Goal: Information Seeking & Learning: Learn about a topic

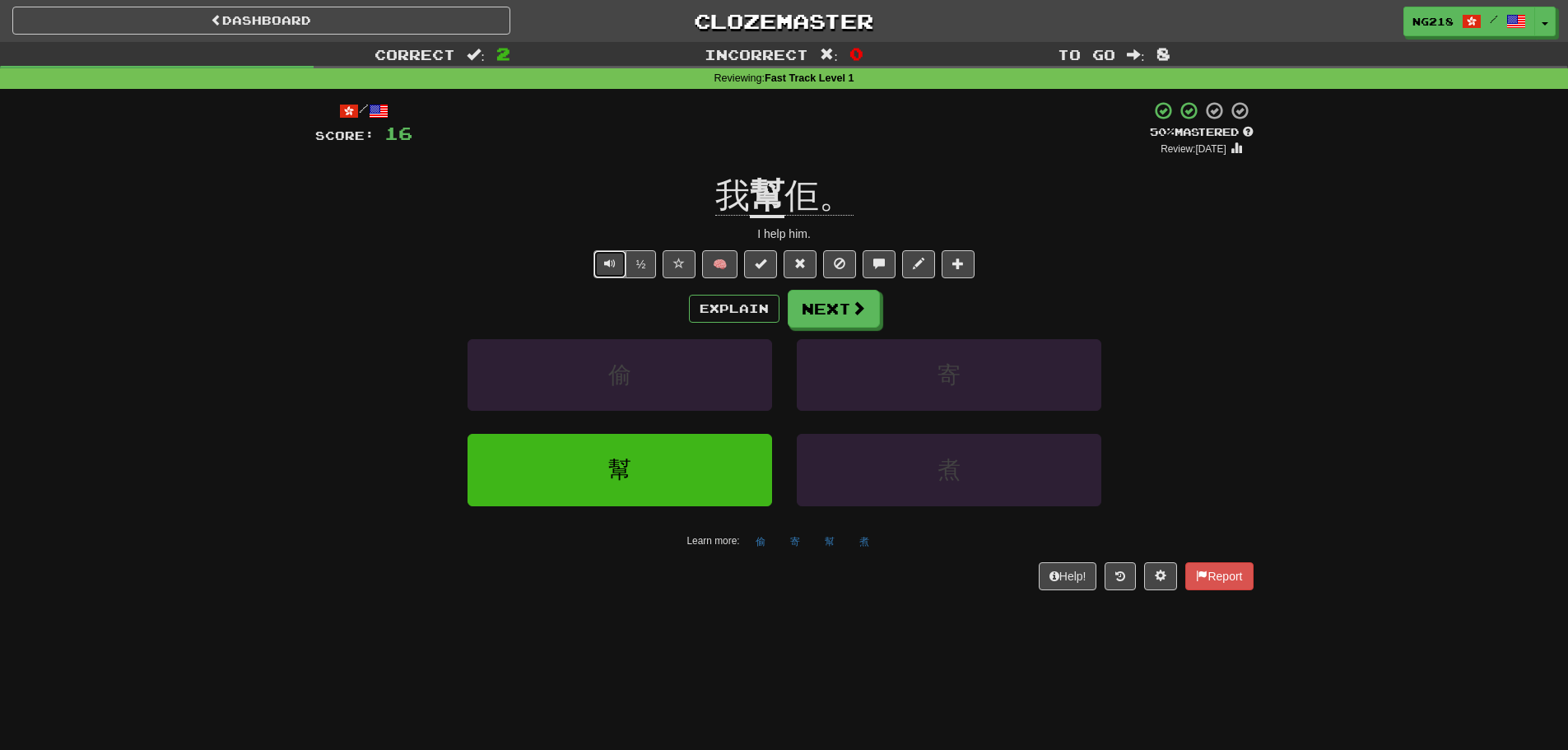
click at [598, 255] on button "Text-to-speech controls" at bounding box center [609, 264] width 33 height 28
click at [814, 308] on button "Next" at bounding box center [834, 309] width 93 height 38
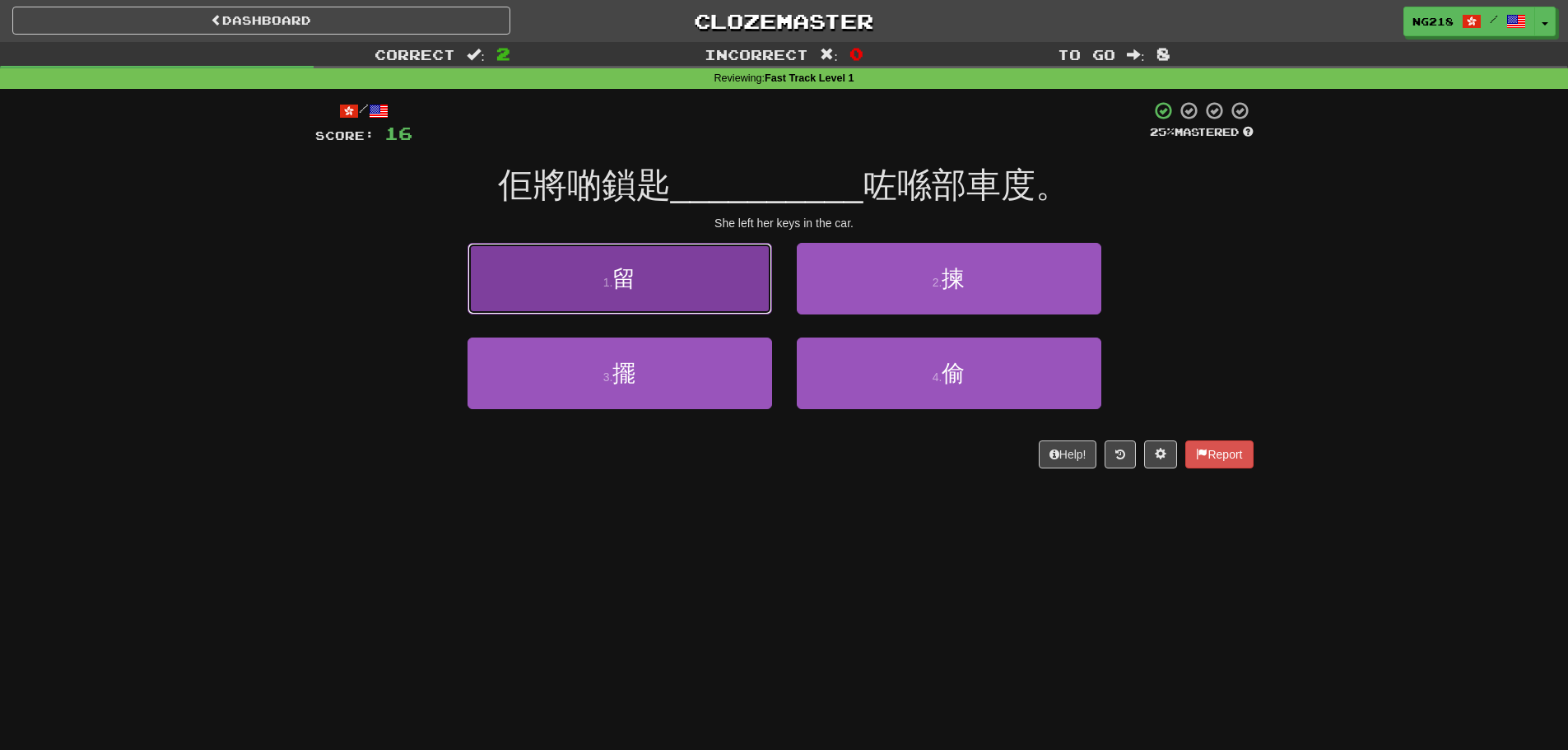
click at [690, 305] on button "1 . 留" at bounding box center [619, 278] width 304 height 71
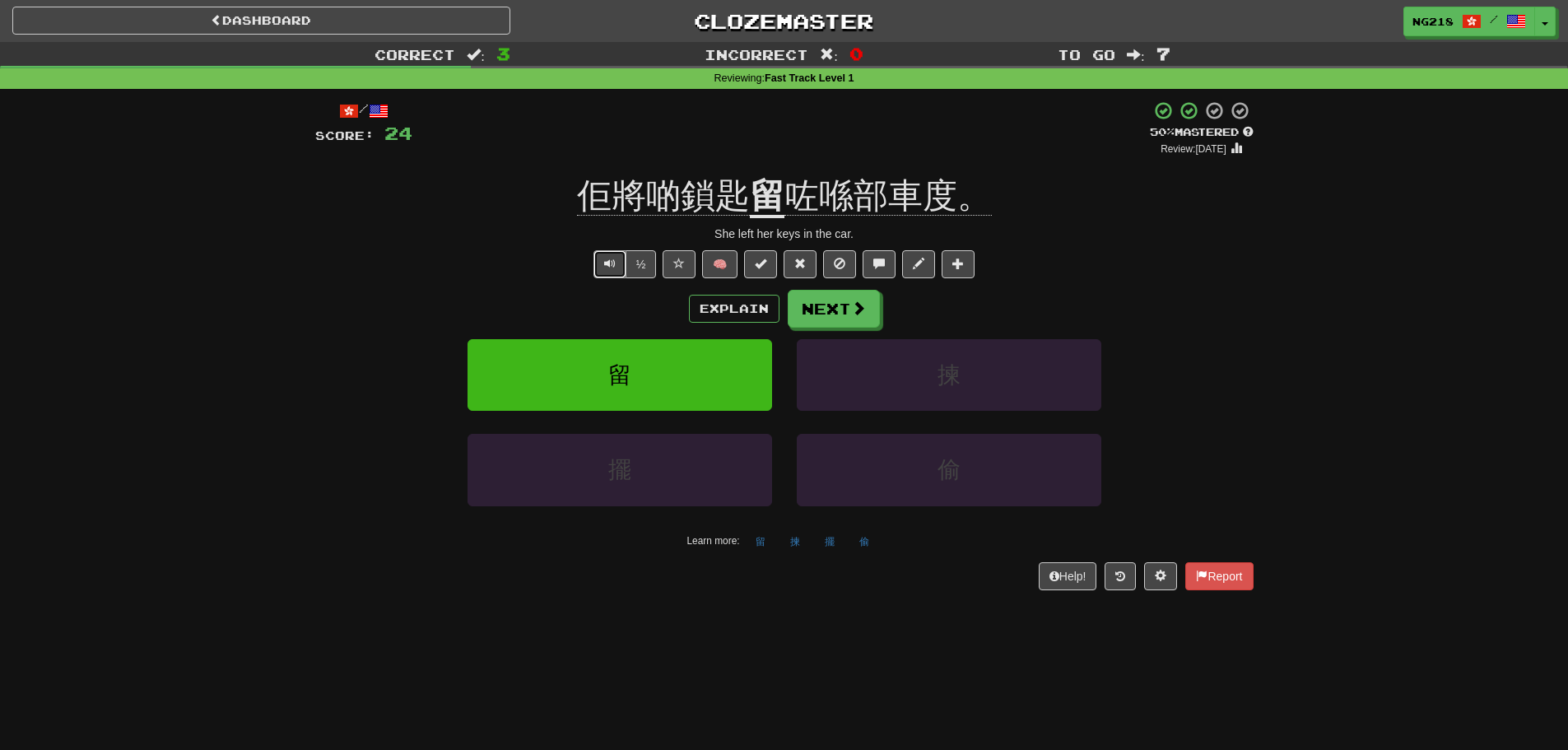
click at [599, 263] on button "Text-to-speech controls" at bounding box center [609, 264] width 33 height 28
click at [818, 312] on button "Next" at bounding box center [834, 309] width 93 height 38
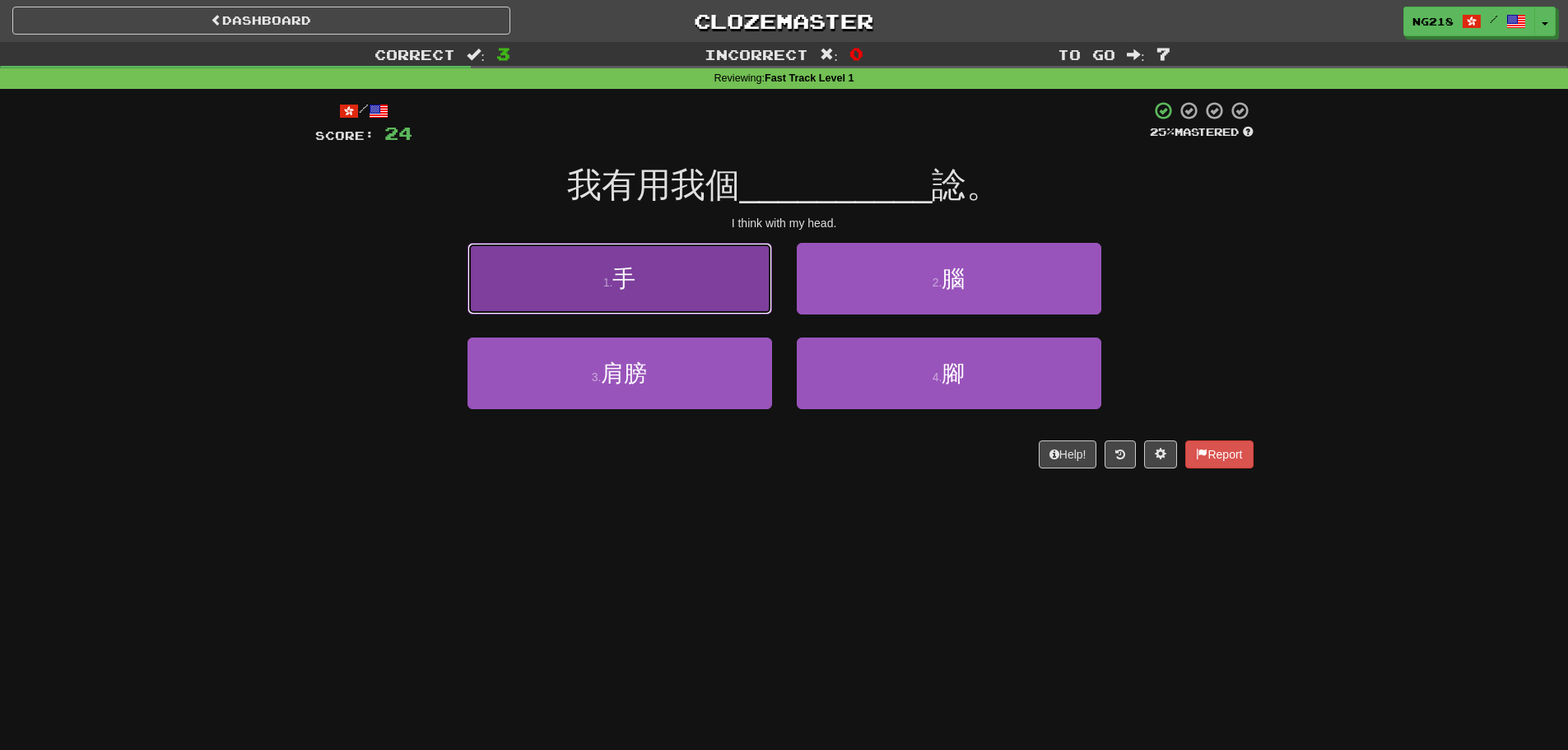
click at [747, 300] on button "1 . 手" at bounding box center [619, 278] width 304 height 71
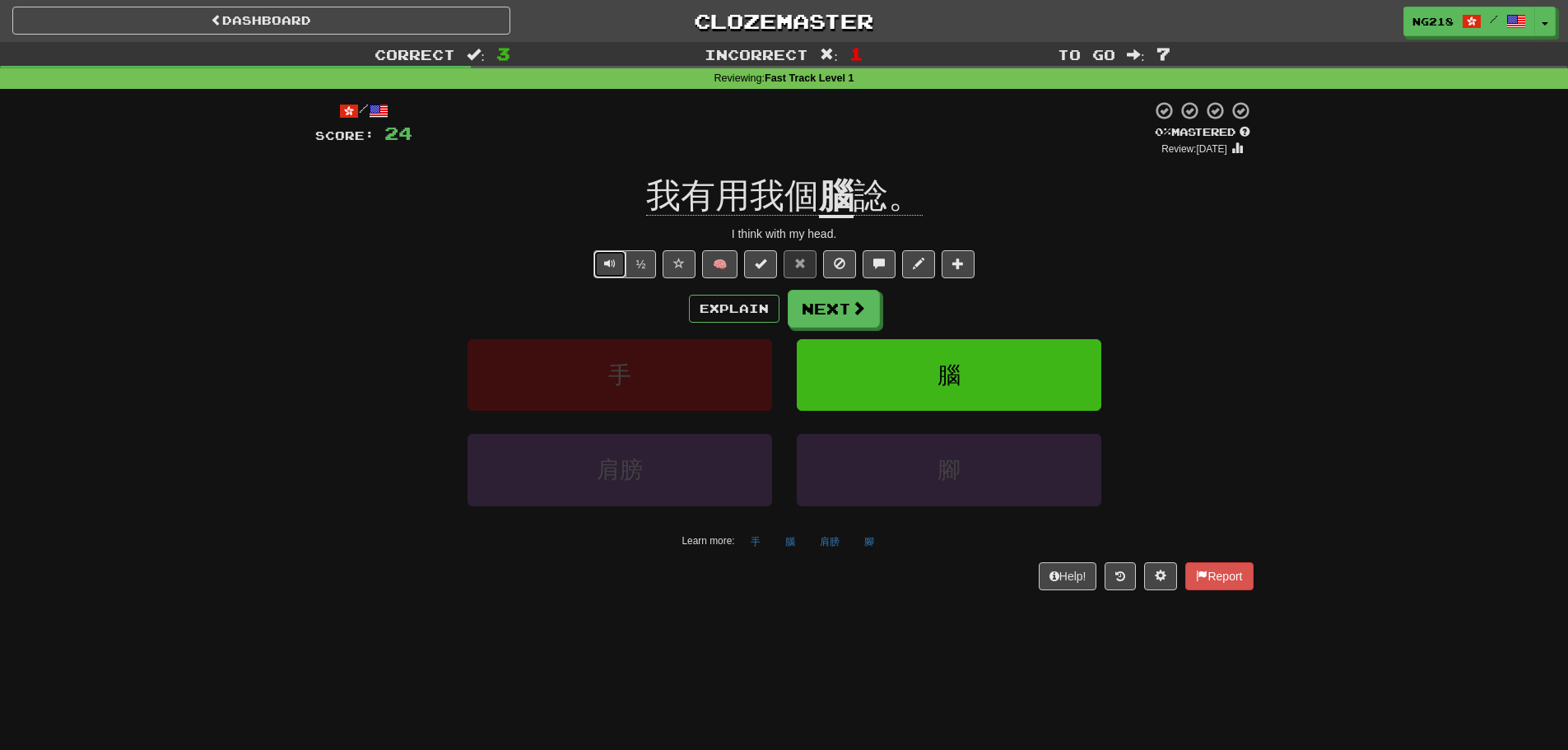
click at [610, 274] on button "Text-to-speech controls" at bounding box center [609, 264] width 33 height 28
click at [820, 311] on button "Next" at bounding box center [834, 309] width 93 height 38
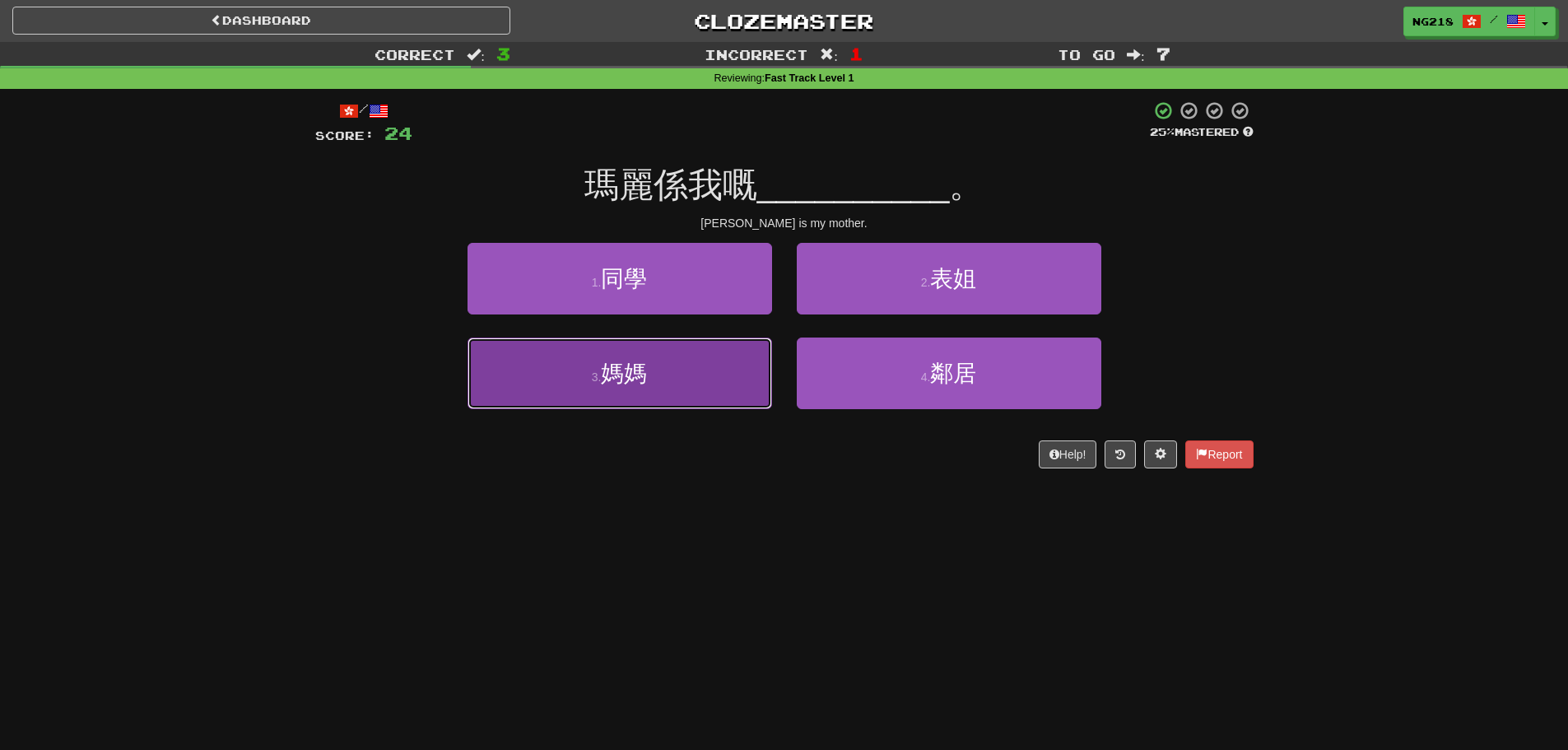
click at [631, 377] on span "媽媽" at bounding box center [624, 373] width 46 height 26
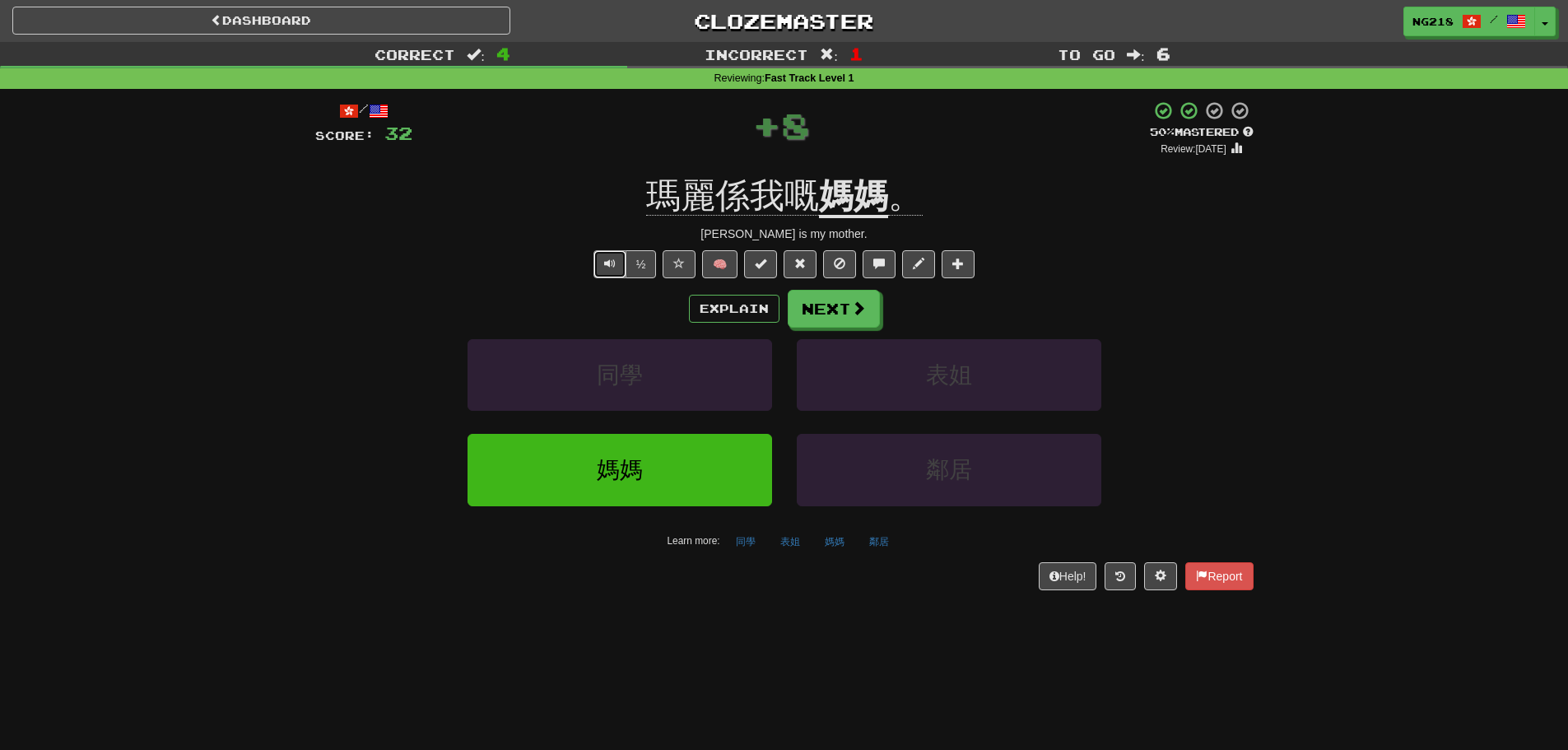
click at [606, 257] on span "Text-to-speech controls" at bounding box center [609, 263] width 11 height 11
click at [865, 316] on button "Next" at bounding box center [834, 309] width 93 height 38
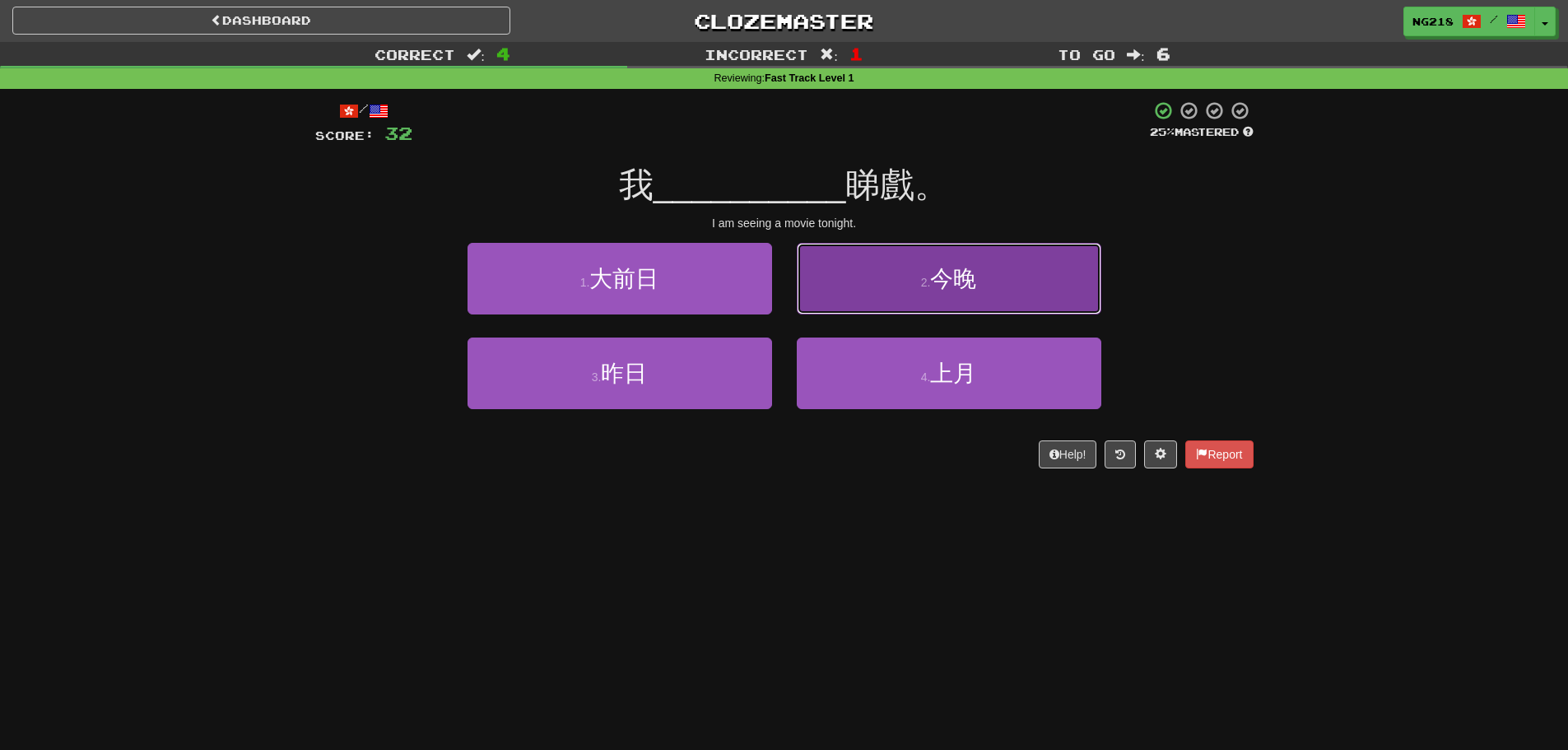
click at [858, 278] on button "2 . 今晚" at bounding box center [948, 278] width 304 height 71
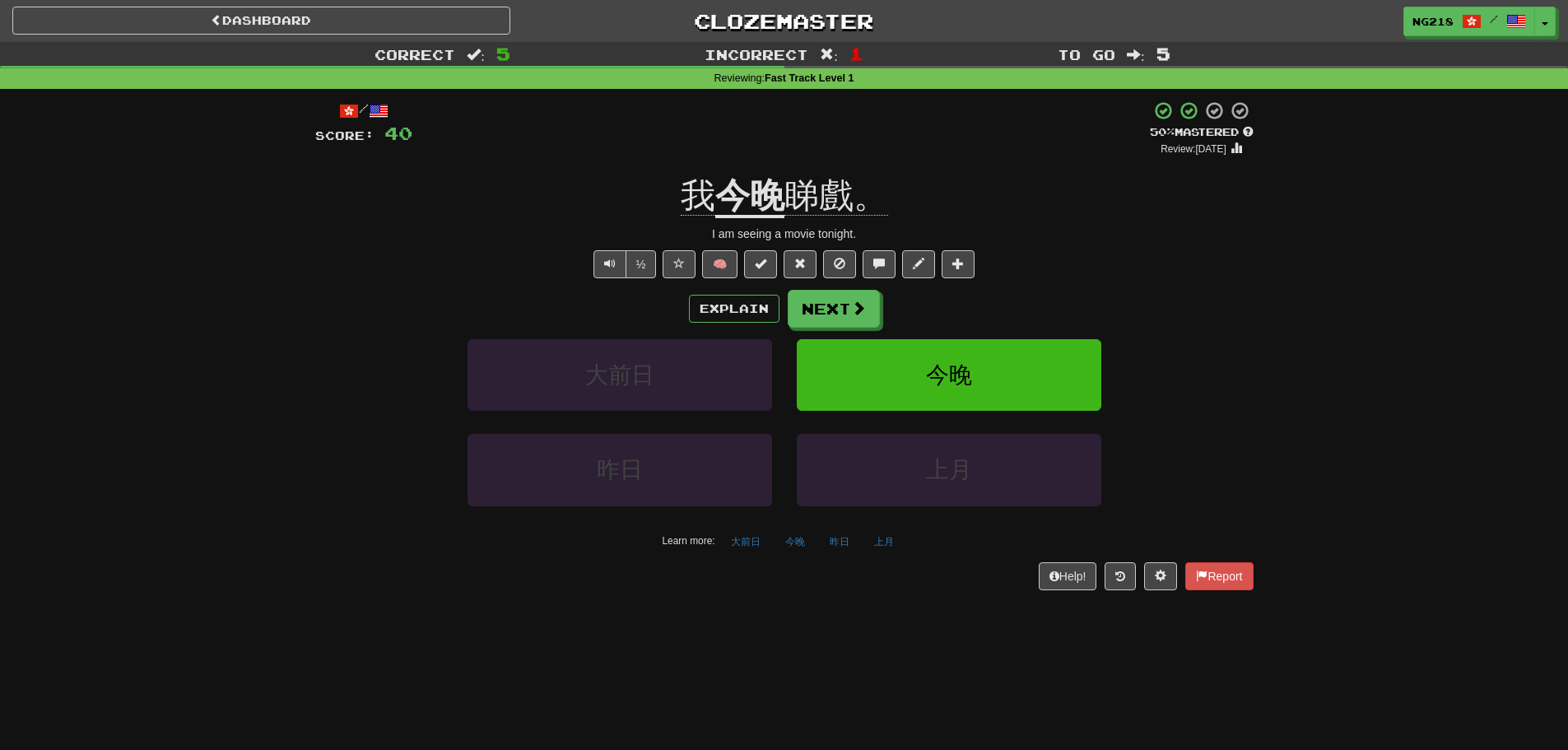
click at [752, 208] on u "今晚" at bounding box center [749, 197] width 69 height 42
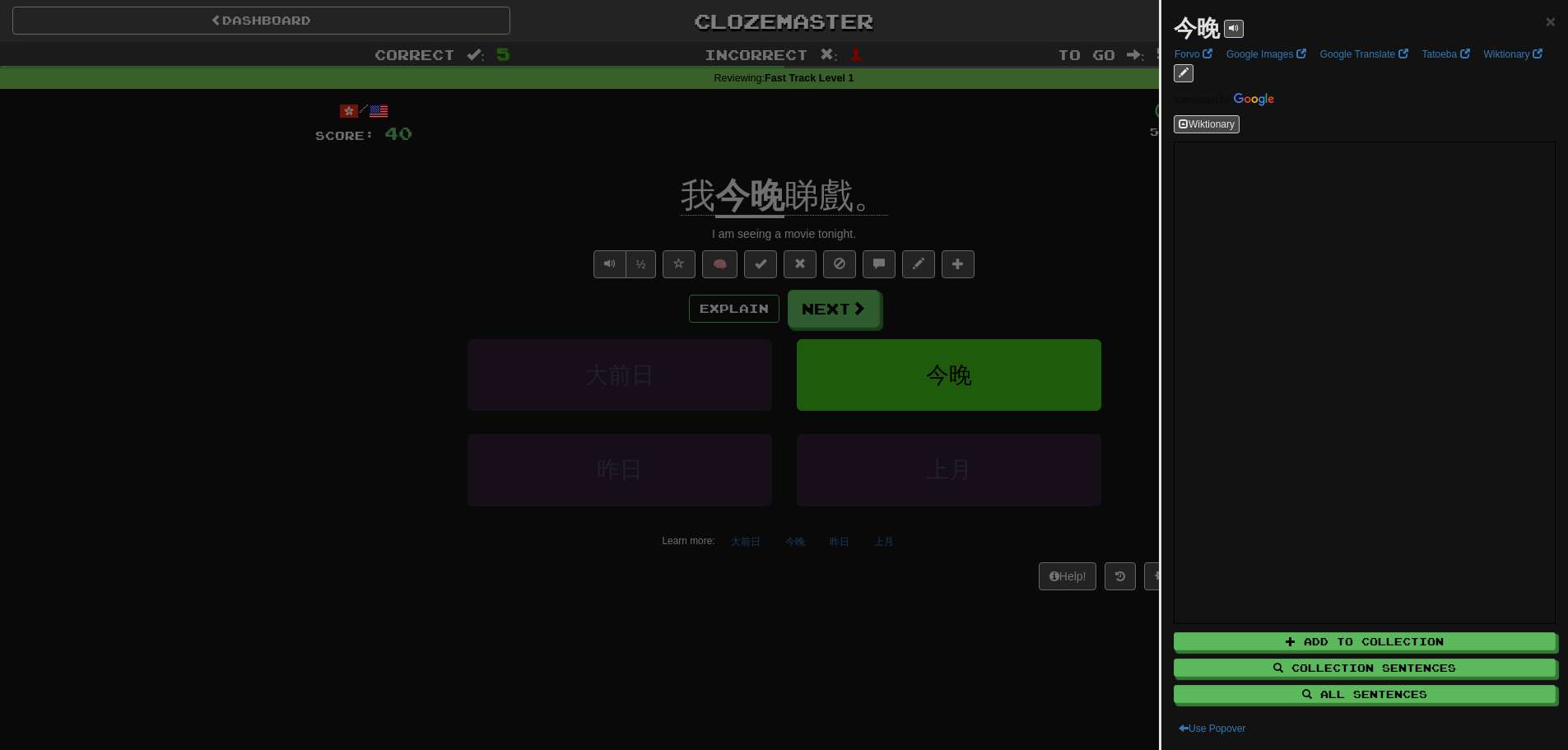
click at [1013, 182] on div at bounding box center [784, 375] width 1568 height 750
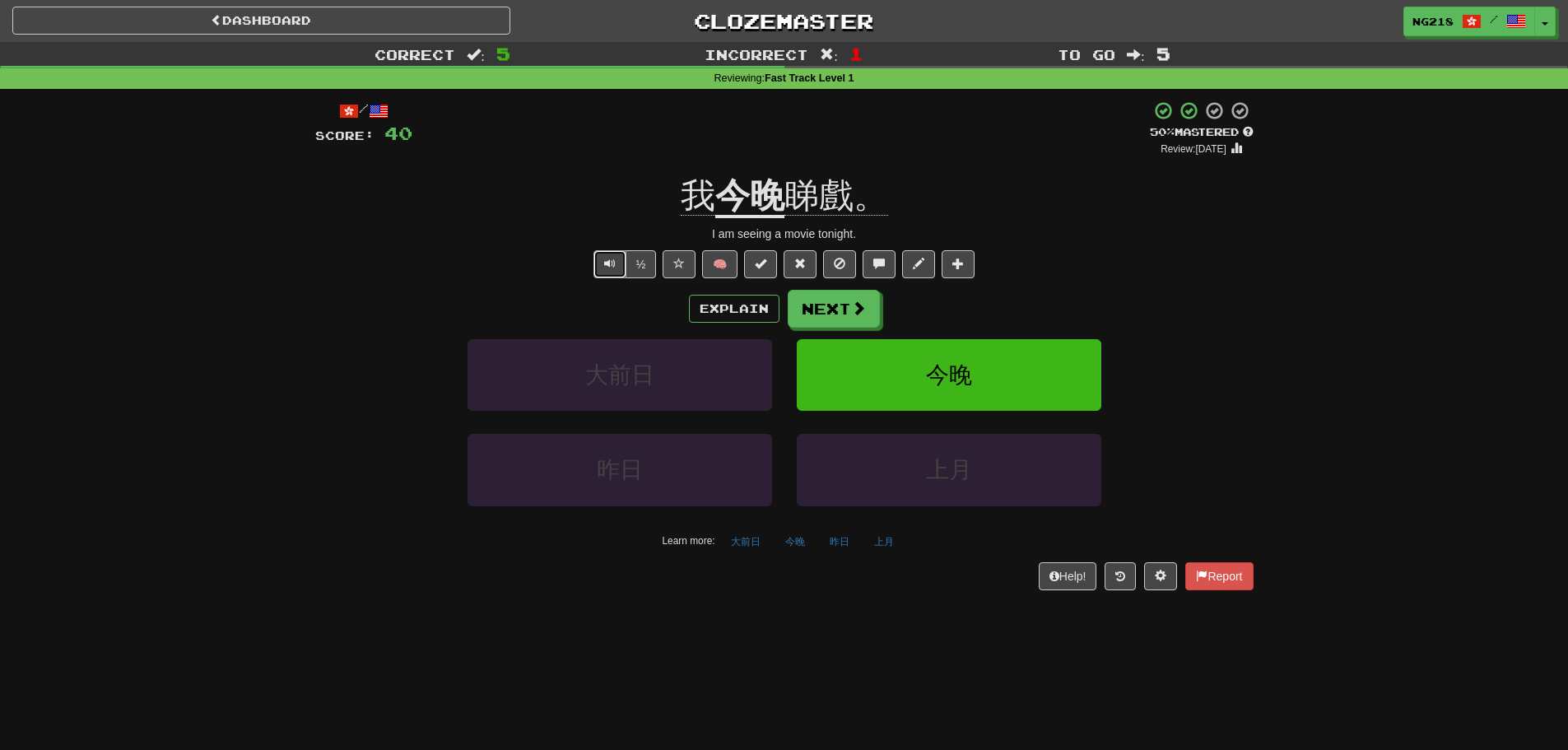
click at [601, 264] on button "Text-to-speech controls" at bounding box center [609, 264] width 33 height 28
click at [704, 303] on button "Explain" at bounding box center [733, 308] width 91 height 28
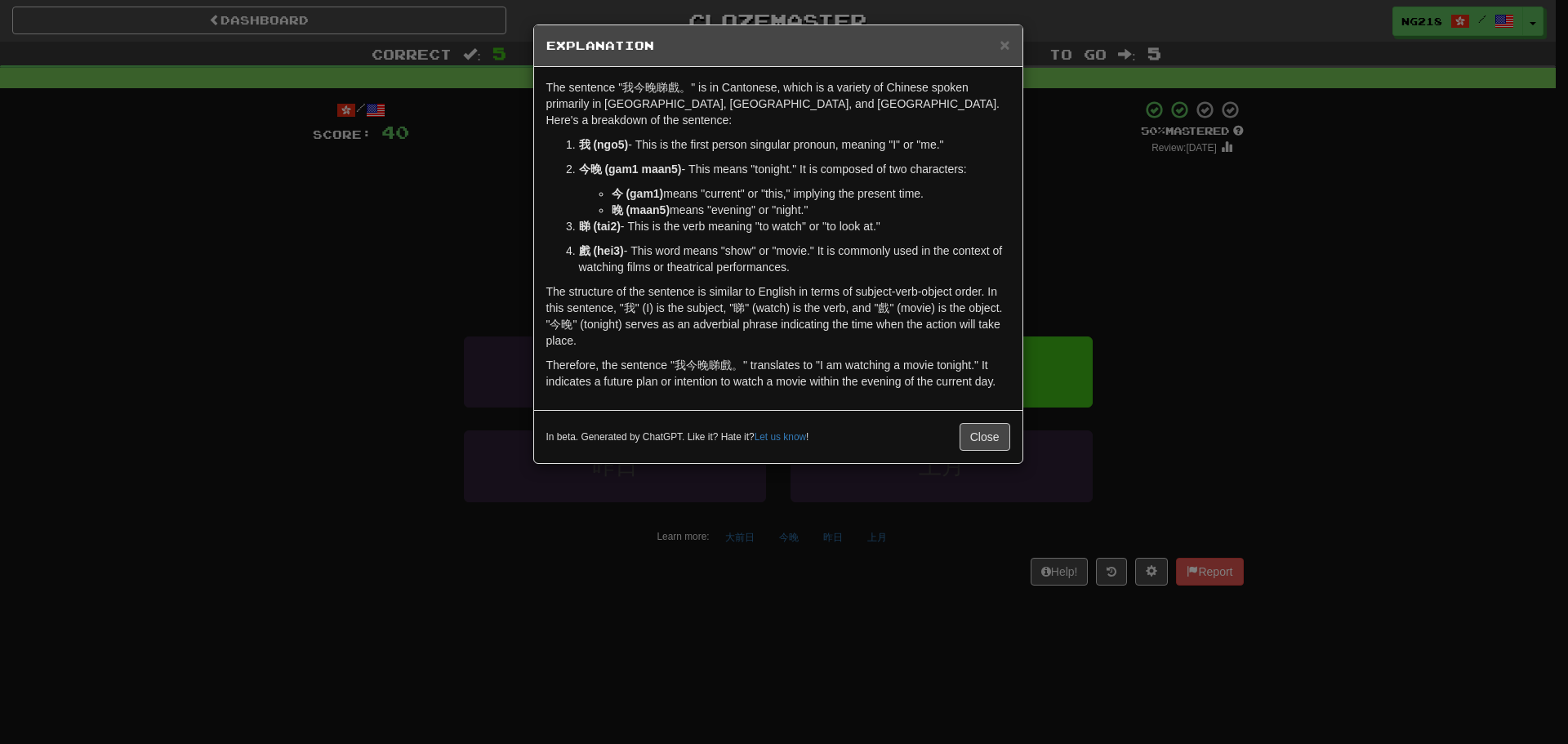
click at [547, 231] on ol "我 (ngo5) - This is the first person singular pronoun, meaning "I" or "me." 今晚 (…" at bounding box center [778, 205] width 463 height 139
click at [1003, 43] on span "×" at bounding box center [1004, 44] width 10 height 18
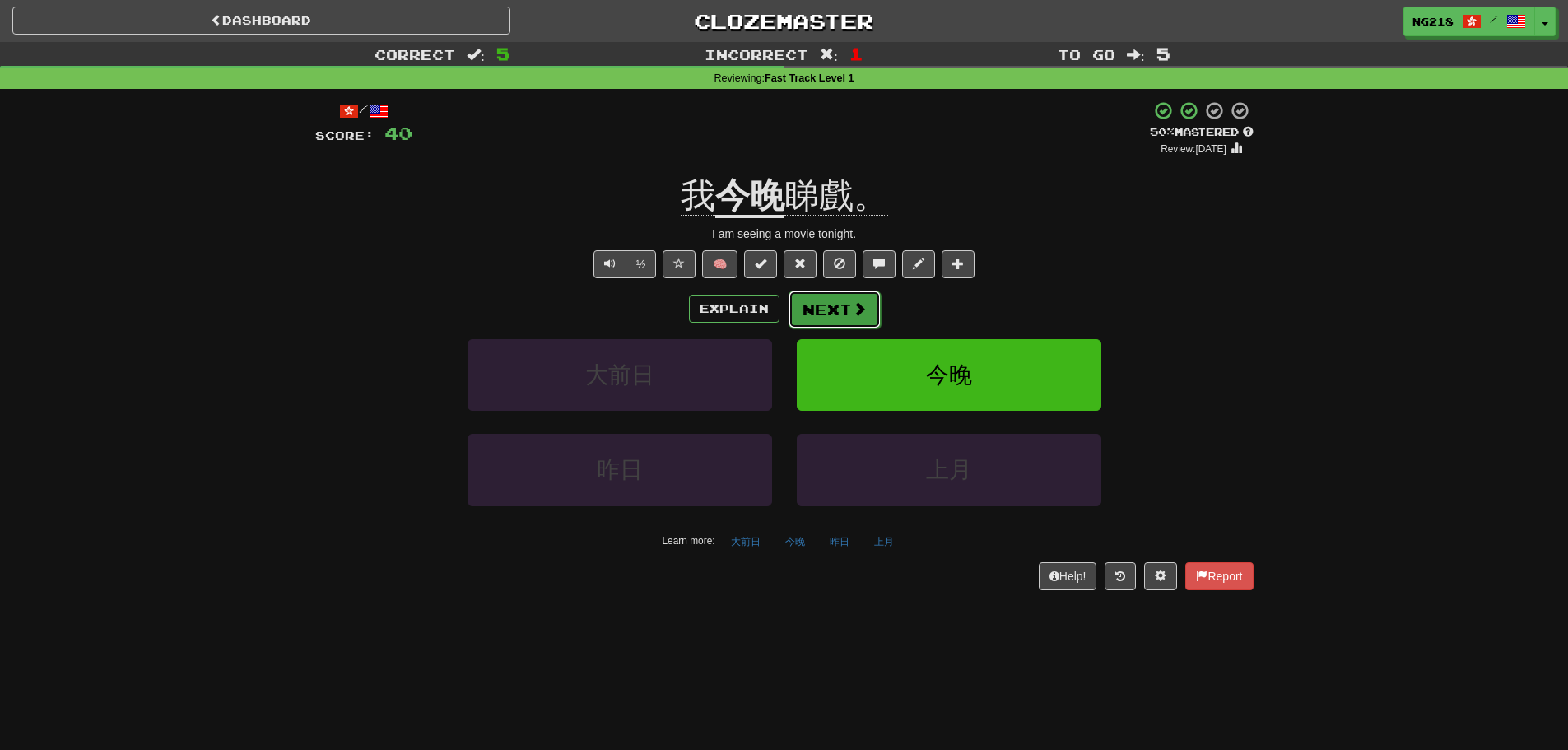
click at [845, 301] on button "Next" at bounding box center [834, 309] width 93 height 38
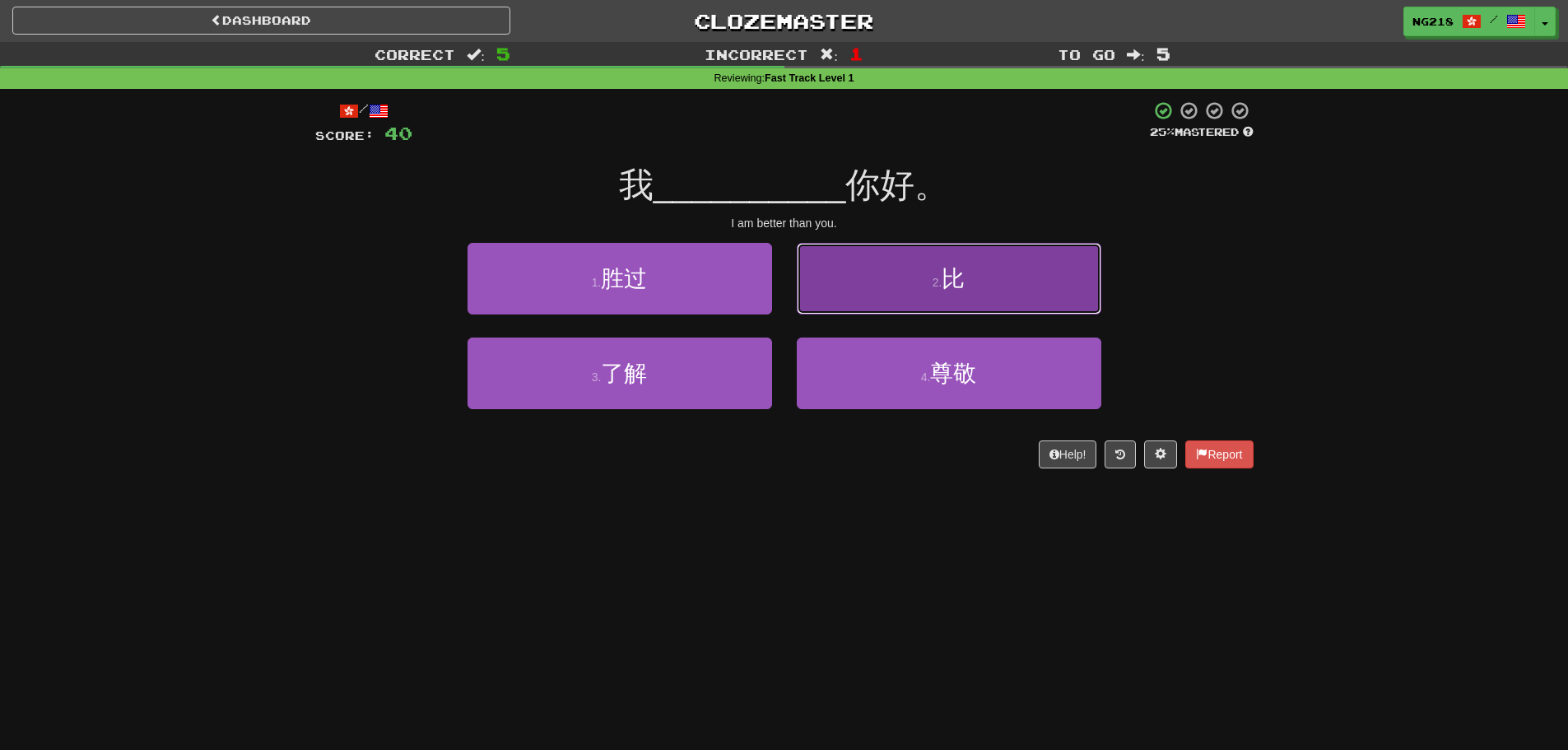
click at [943, 296] on button "2 . 比" at bounding box center [948, 278] width 304 height 71
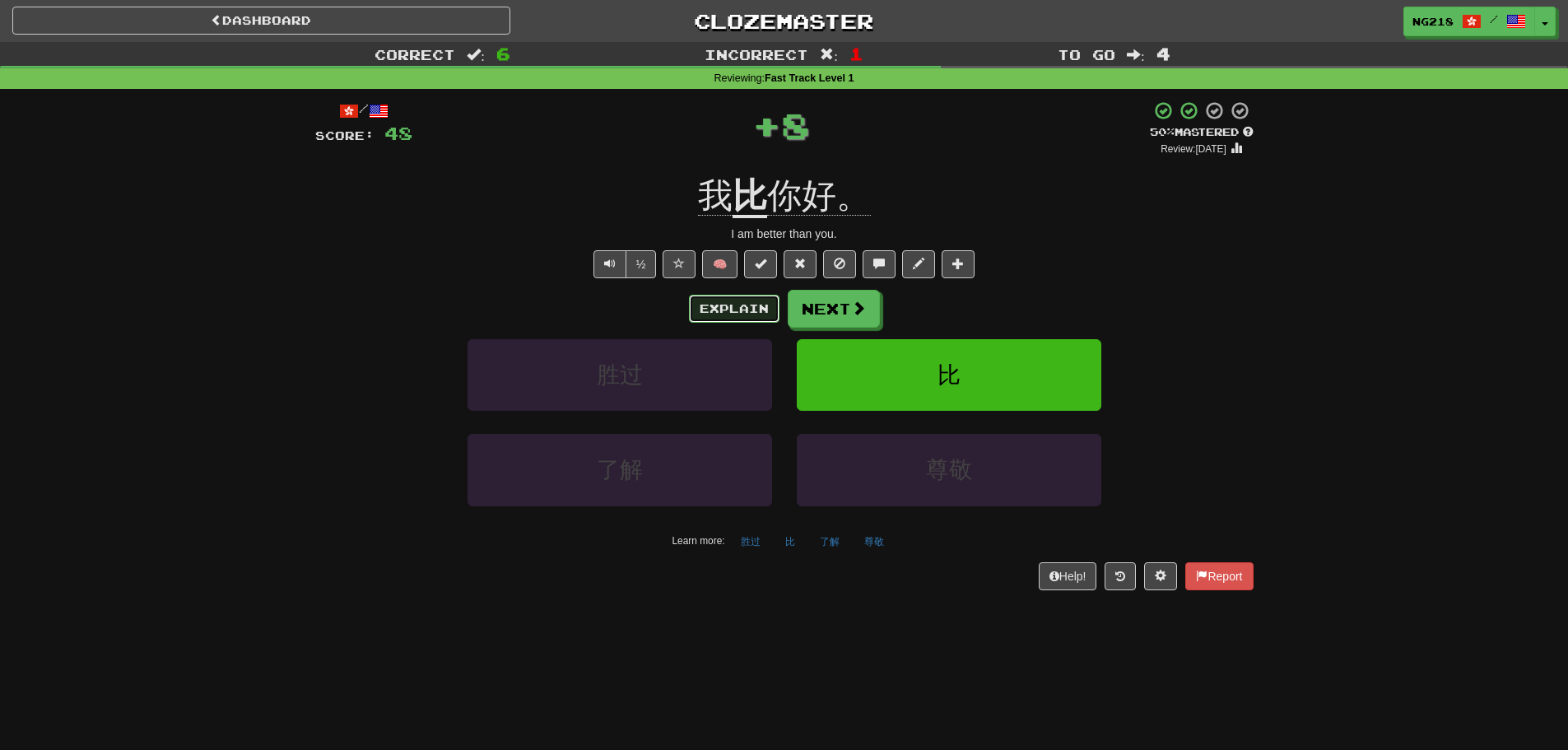
click at [703, 305] on button "Explain" at bounding box center [733, 308] width 91 height 28
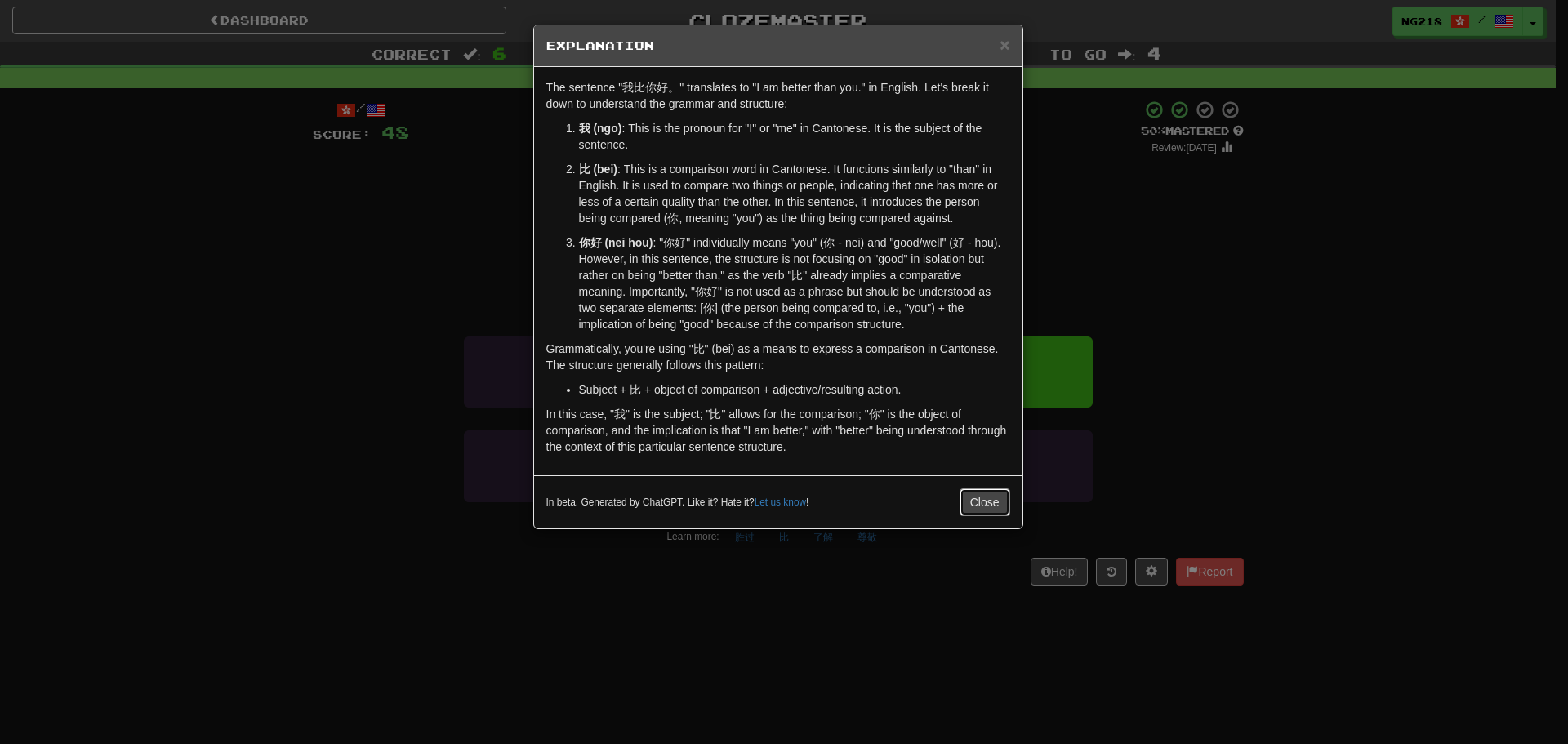
click at [989, 505] on button "Close" at bounding box center [985, 502] width 51 height 28
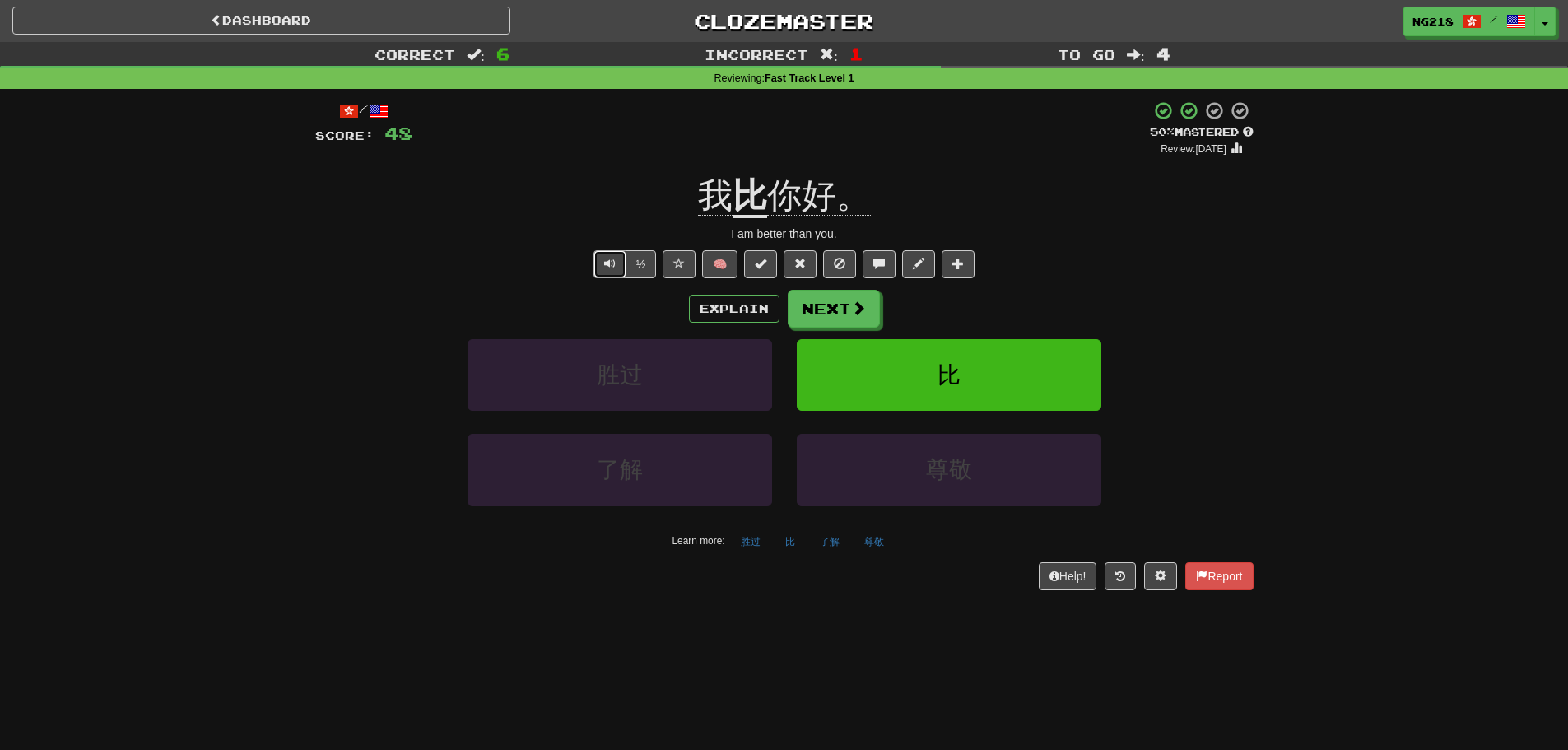
click at [623, 262] on button "Text-to-speech controls" at bounding box center [609, 264] width 33 height 28
click at [836, 308] on button "Next" at bounding box center [834, 309] width 93 height 38
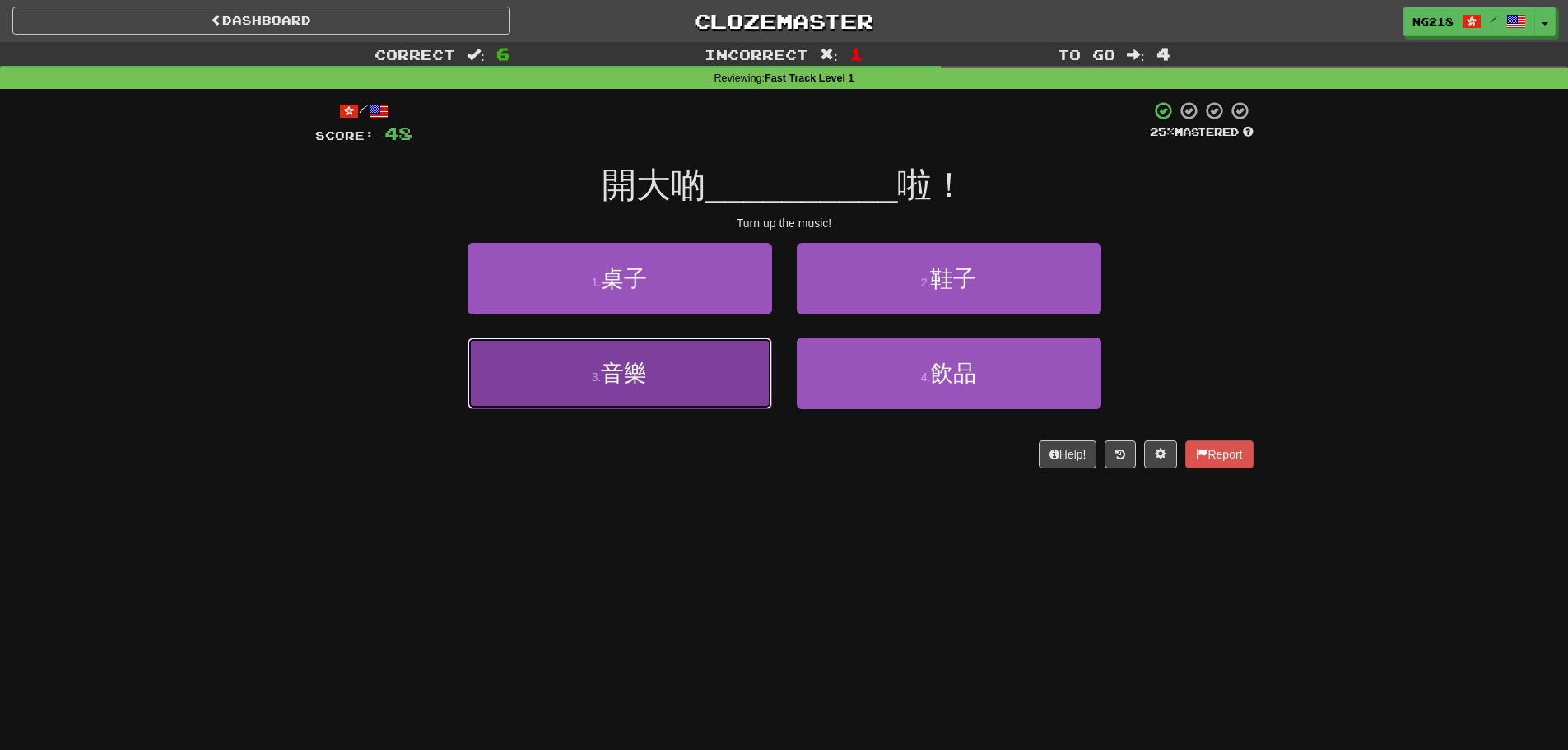
click at [627, 396] on button "3 . 音樂" at bounding box center [619, 373] width 304 height 71
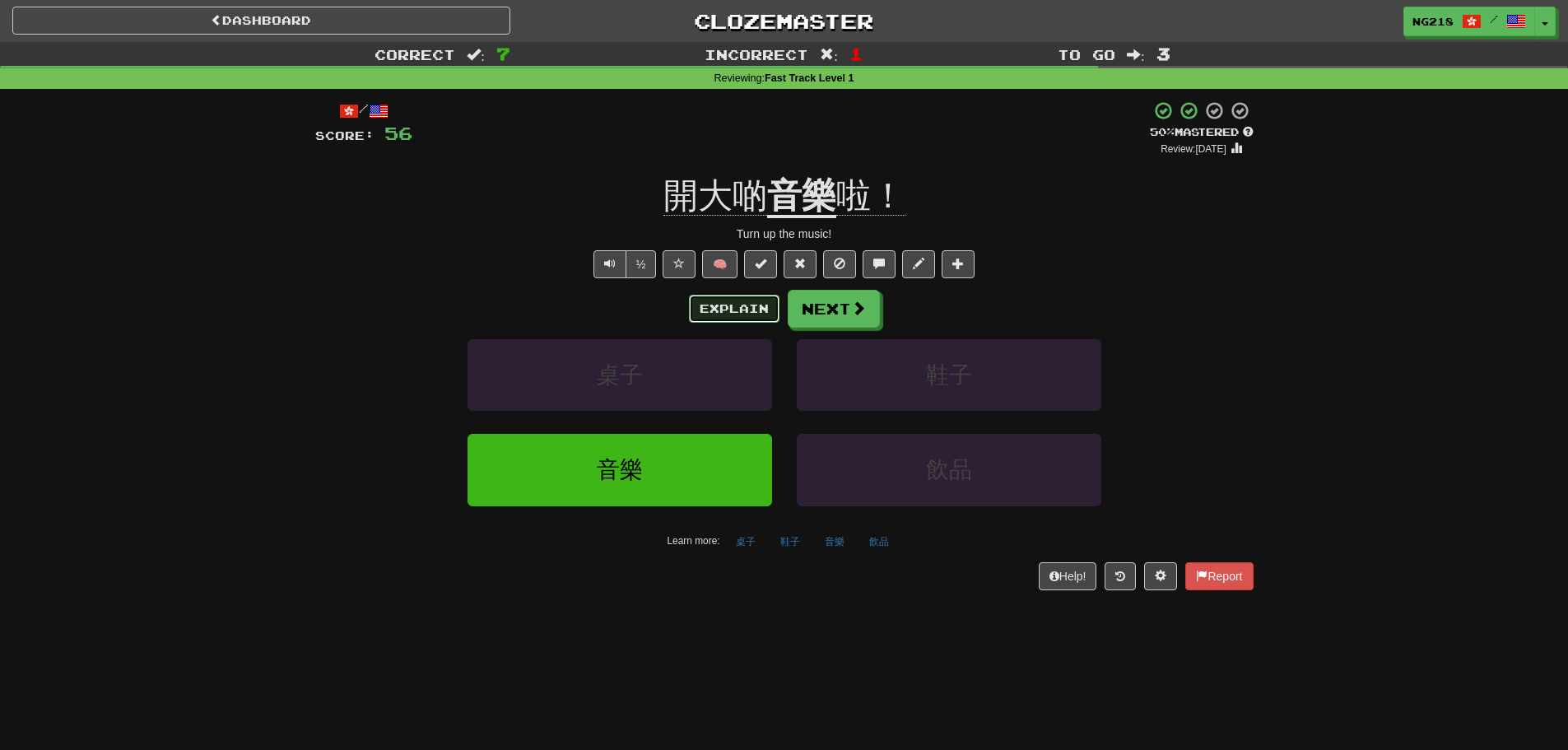
click at [720, 298] on button "Explain" at bounding box center [733, 308] width 91 height 28
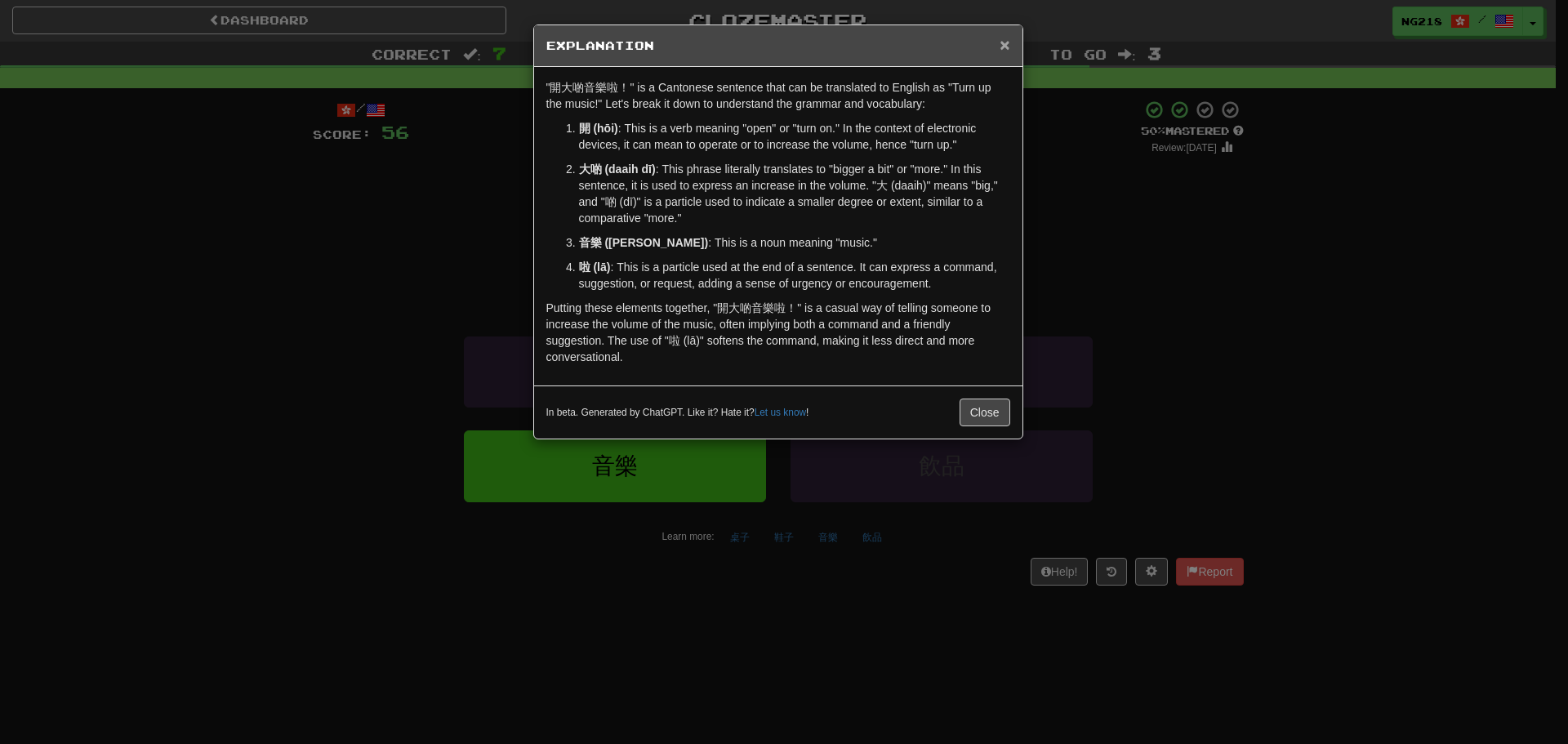
click at [1004, 46] on span "×" at bounding box center [1004, 44] width 10 height 18
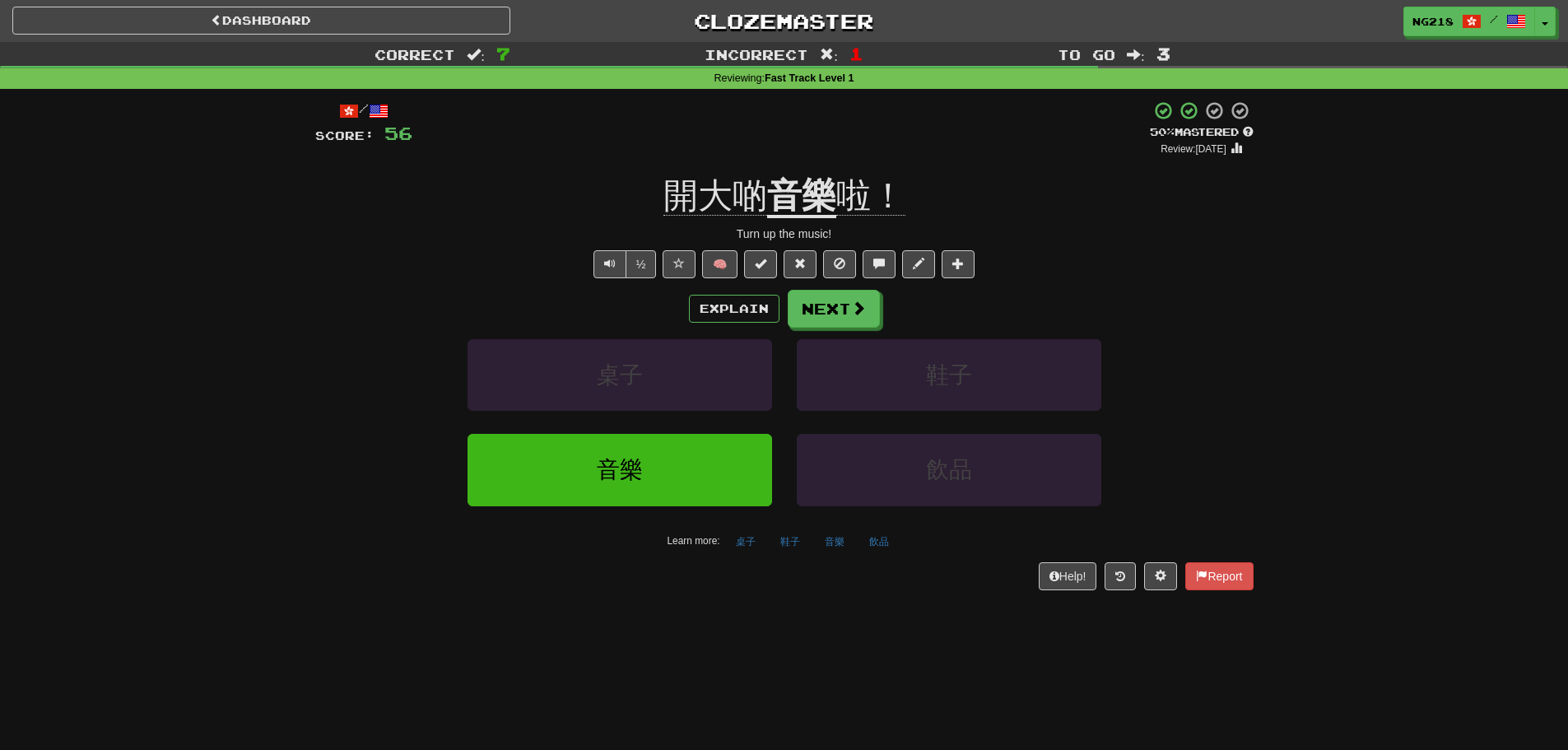
click at [785, 199] on u "音樂" at bounding box center [801, 197] width 69 height 42
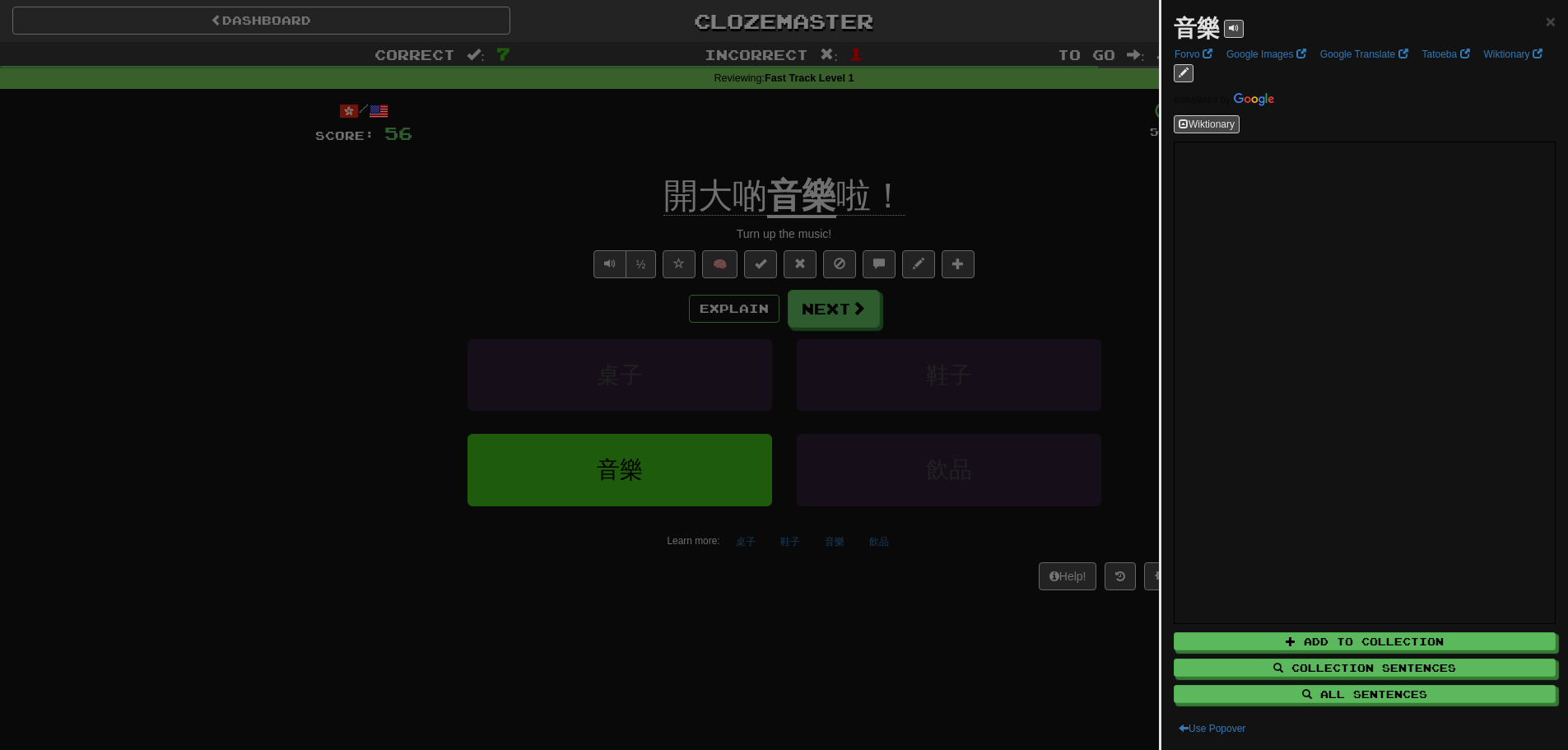
click at [452, 219] on div at bounding box center [784, 375] width 1568 height 750
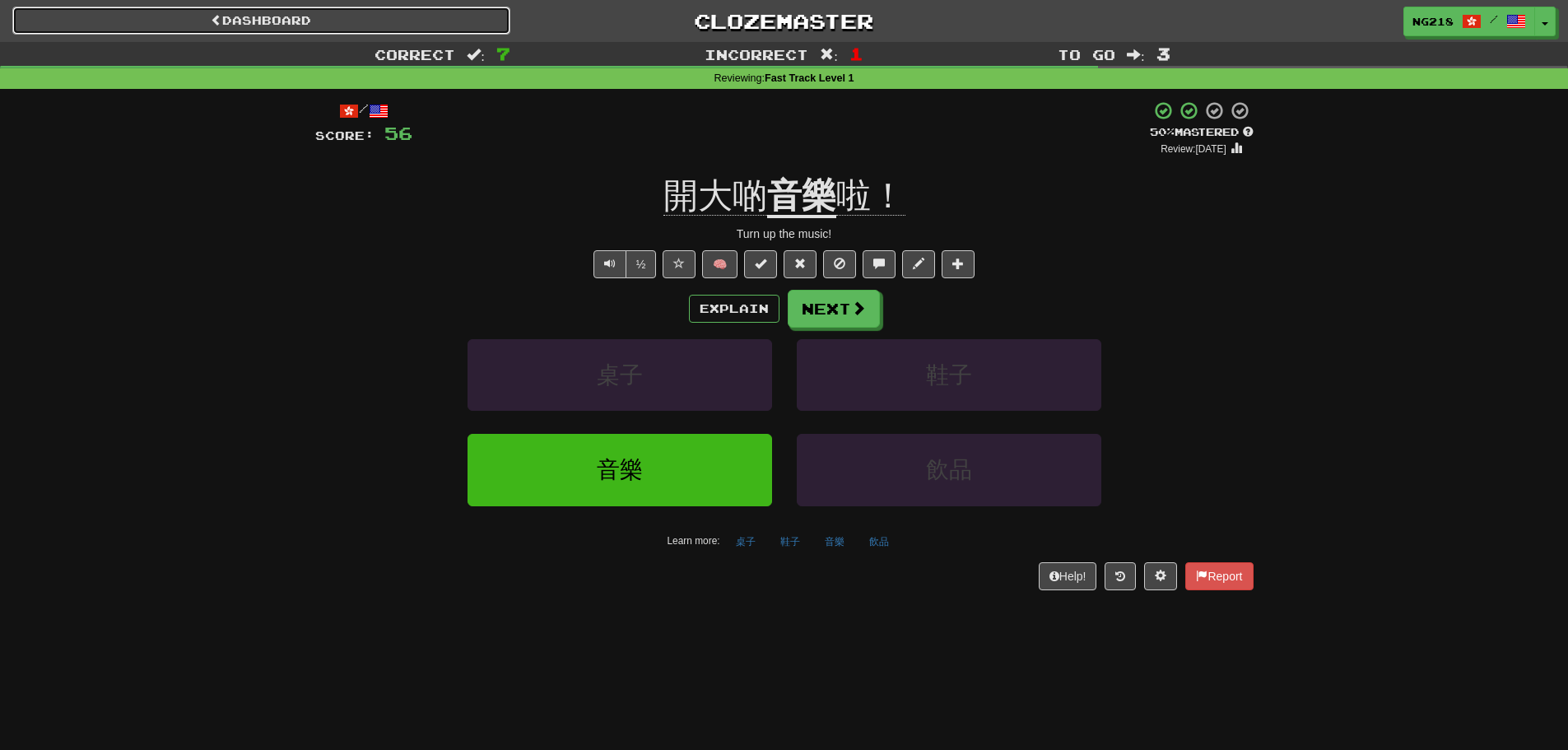
click at [271, 16] on link "Dashboard" at bounding box center [261, 20] width 498 height 28
